Goal: Task Accomplishment & Management: Use online tool/utility

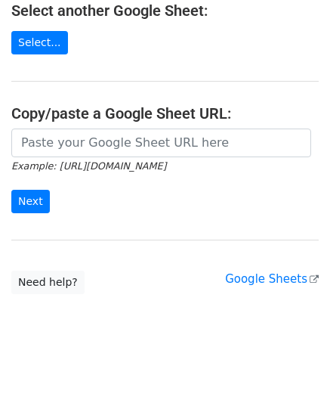
scroll to position [198, 0]
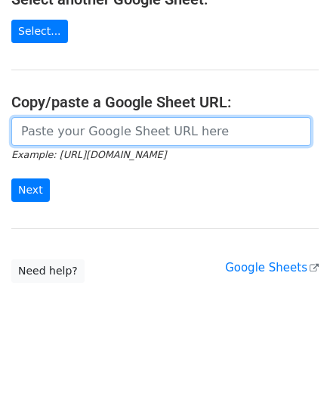
click at [70, 125] on input "url" at bounding box center [161, 131] width 300 height 29
paste input "[URL][DOMAIN_NAME]"
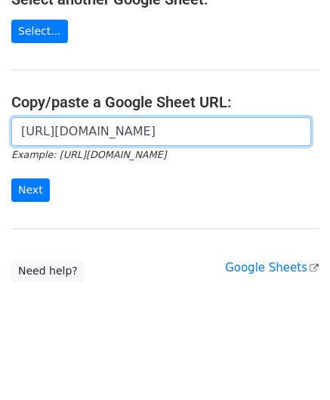
scroll to position [0, 317]
type input "[URL][DOMAIN_NAME]"
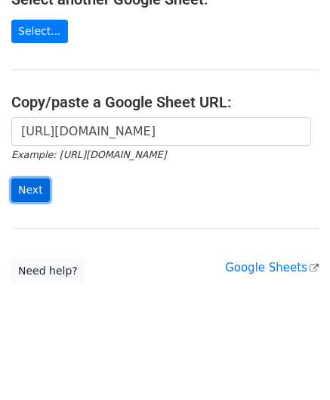
click at [36, 182] on input "Next" at bounding box center [30, 189] width 39 height 23
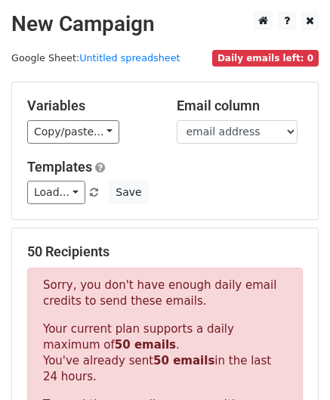
scroll to position [510, 0]
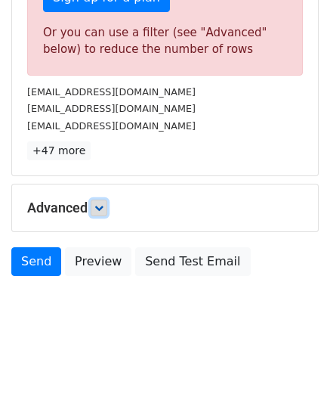
click at [104, 203] on icon at bounding box center [99, 207] width 9 height 9
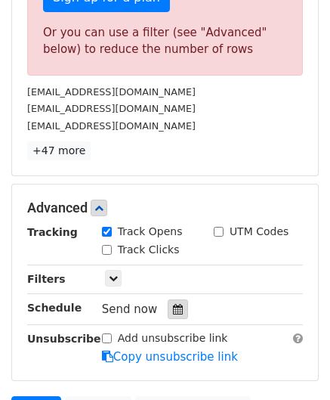
click at [174, 308] on icon at bounding box center [178, 309] width 10 height 11
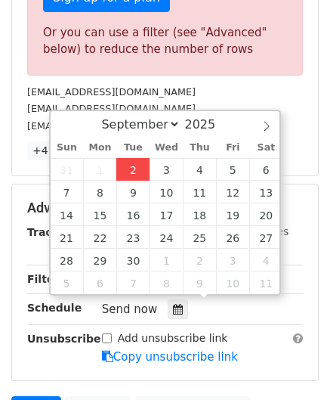
type input "2025-09-02 12:00"
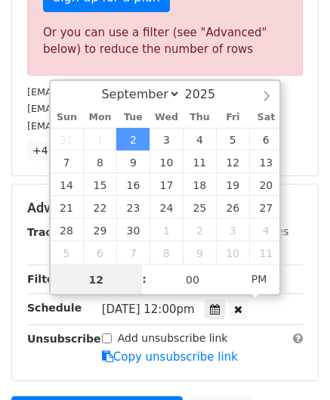
paste input "4"
type input "4"
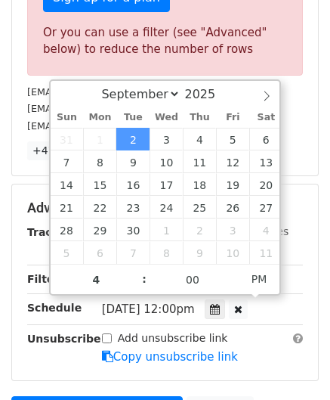
type input "2025-09-02 16:00"
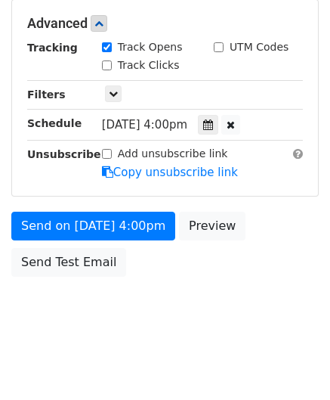
scroll to position [693, 0]
